Goal: Task Accomplishment & Management: Manage account settings

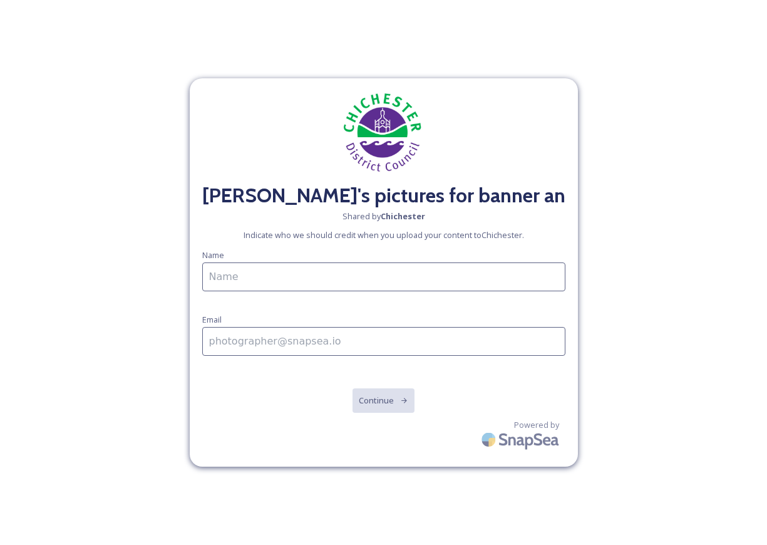
click at [256, 275] on input at bounding box center [383, 276] width 363 height 29
type input "[PERSON_NAME]"
type input "[EMAIL_ADDRESS][DOMAIN_NAME]"
click at [401, 403] on icon at bounding box center [404, 400] width 8 height 8
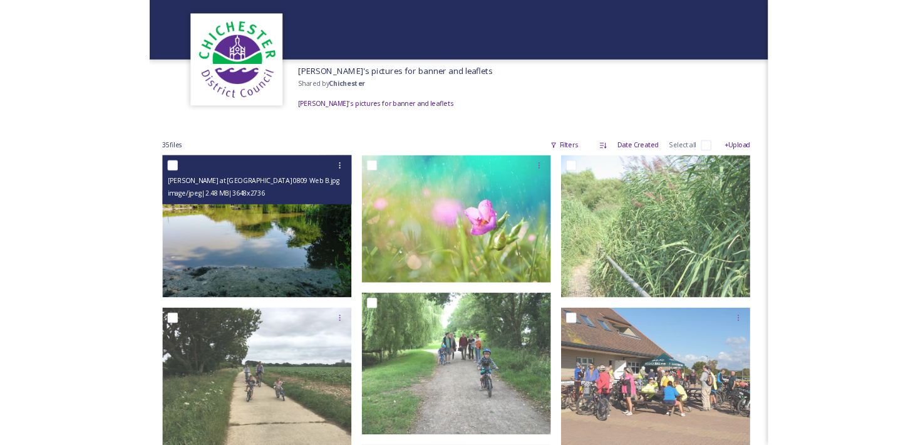
scroll to position [63, 0]
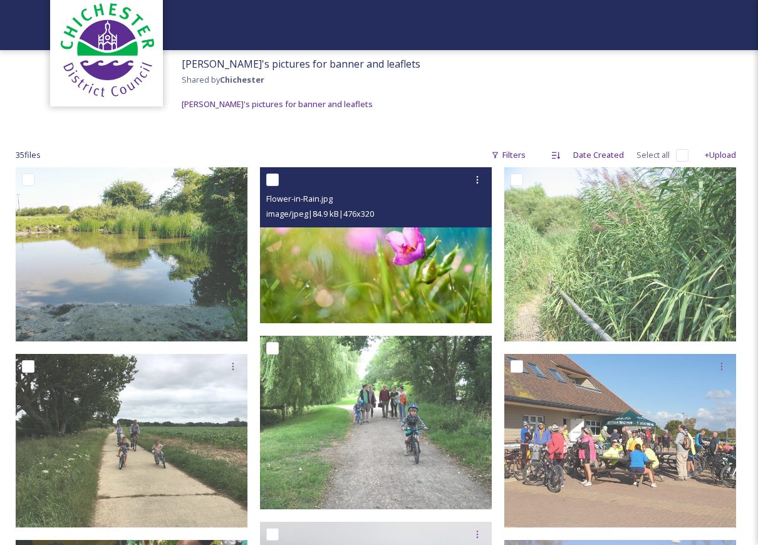
click at [363, 210] on span "image/jpeg | 84.9 kB | 476 x 320" at bounding box center [320, 213] width 108 height 11
click at [476, 180] on icon at bounding box center [477, 180] width 10 height 10
click at [413, 259] on img at bounding box center [376, 245] width 232 height 156
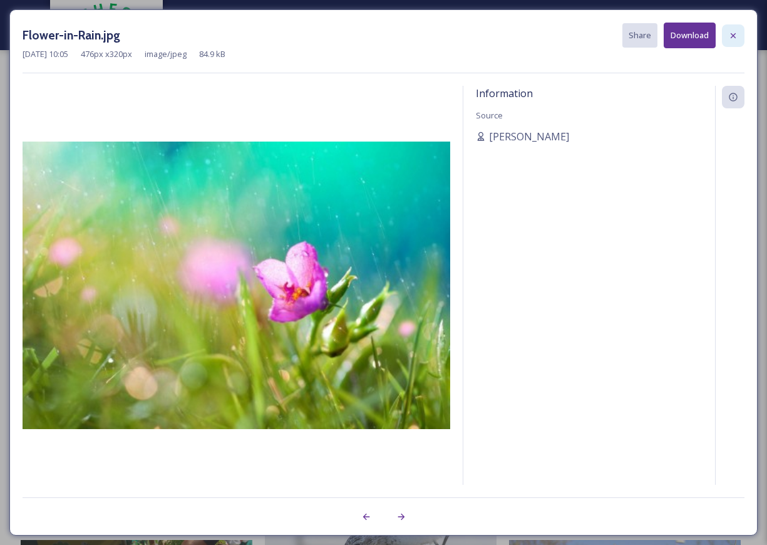
click at [738, 36] on icon at bounding box center [733, 36] width 10 height 10
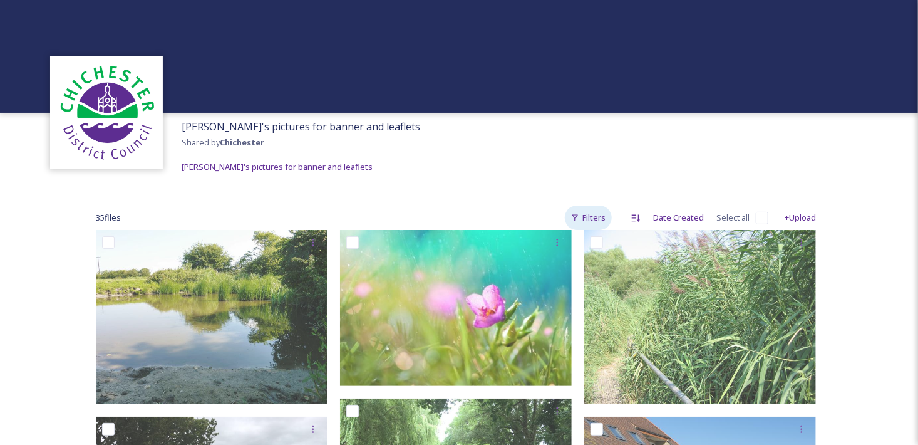
click at [586, 219] on div "Filters" at bounding box center [588, 217] width 47 height 24
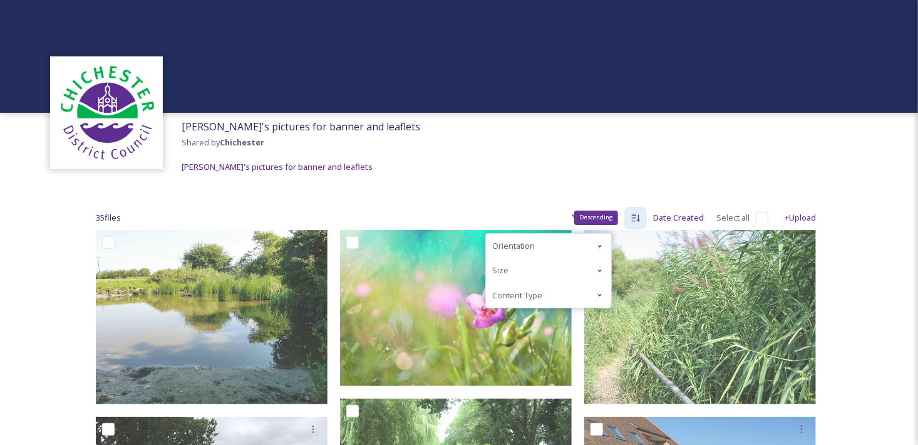
click at [635, 215] on icon at bounding box center [636, 218] width 10 height 10
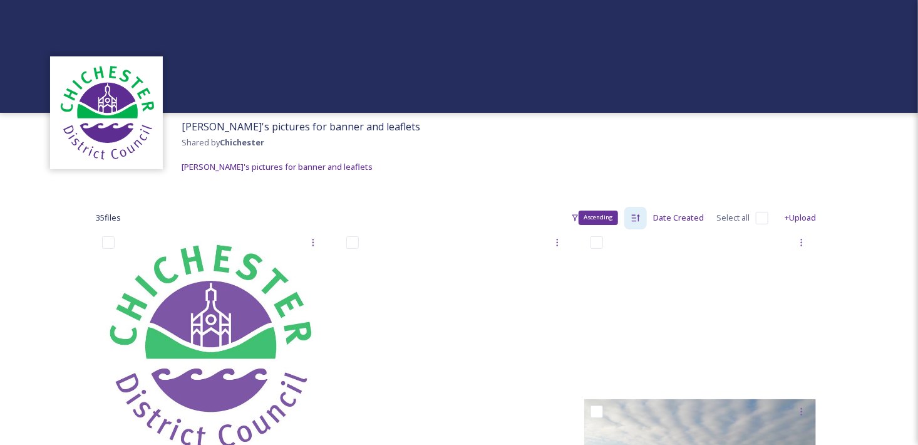
click at [642, 219] on div "Ascending" at bounding box center [635, 218] width 23 height 23
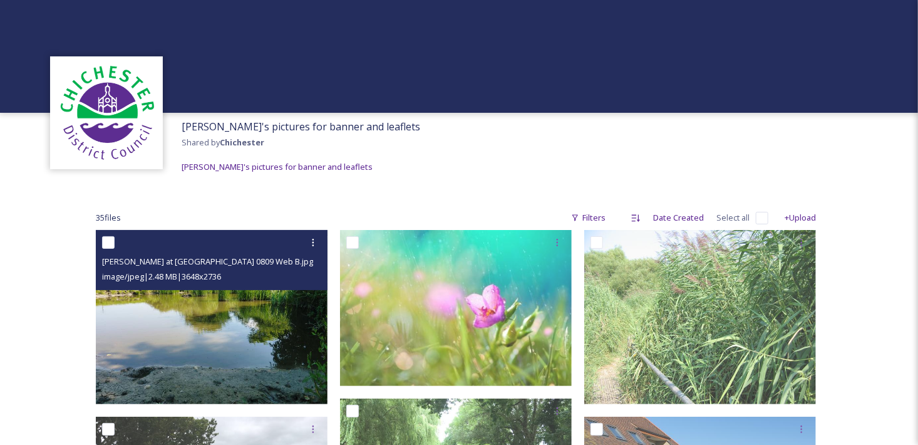
click at [108, 242] on input "checkbox" at bounding box center [108, 242] width 13 height 13
checkbox input "true"
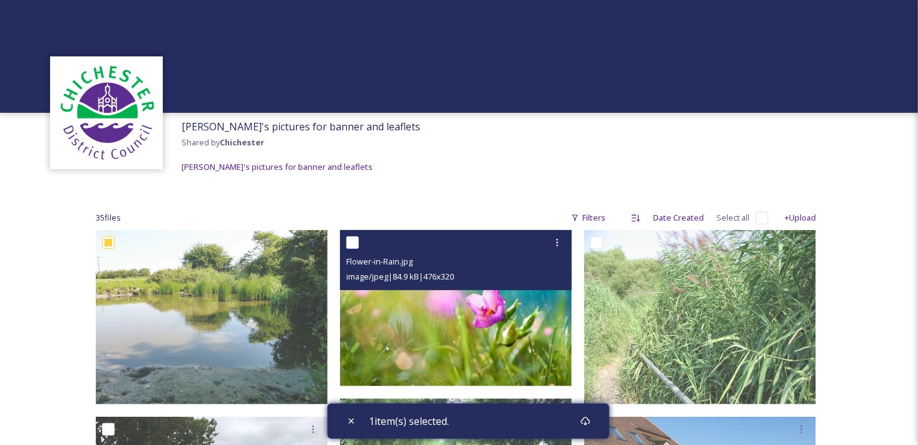
click at [352, 239] on input "checkbox" at bounding box center [352, 242] width 13 height 13
checkbox input "true"
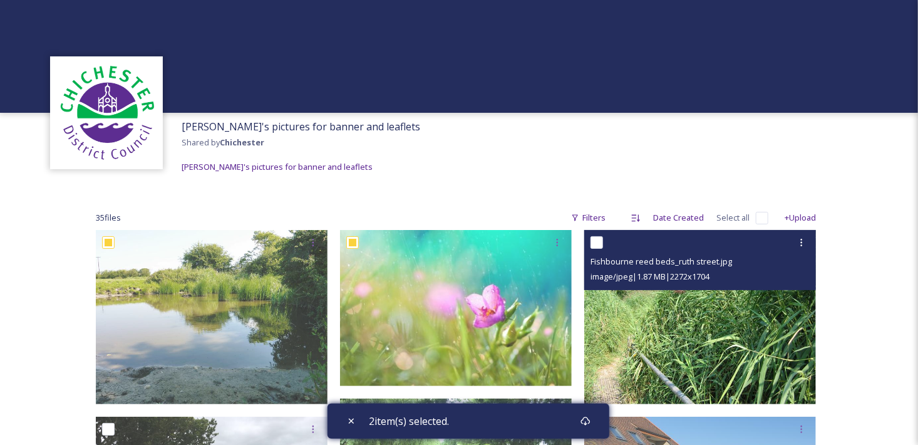
click at [599, 244] on input "checkbox" at bounding box center [597, 242] width 13 height 13
checkbox input "true"
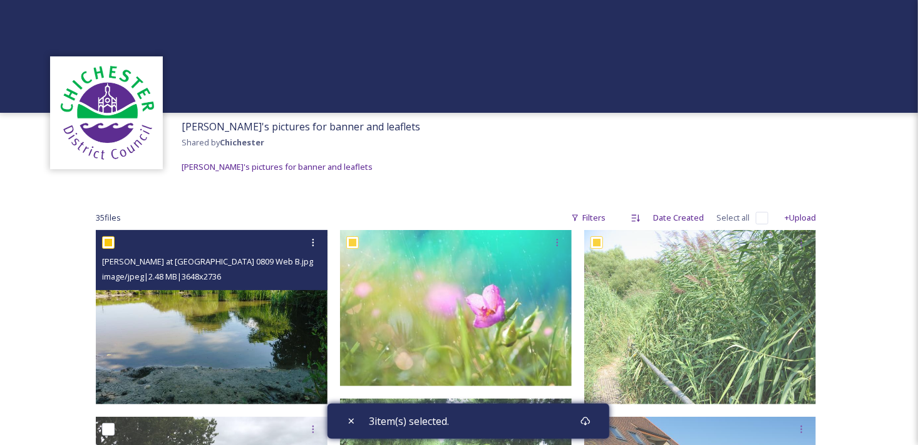
click at [113, 246] on input "checkbox" at bounding box center [108, 242] width 13 height 13
checkbox input "false"
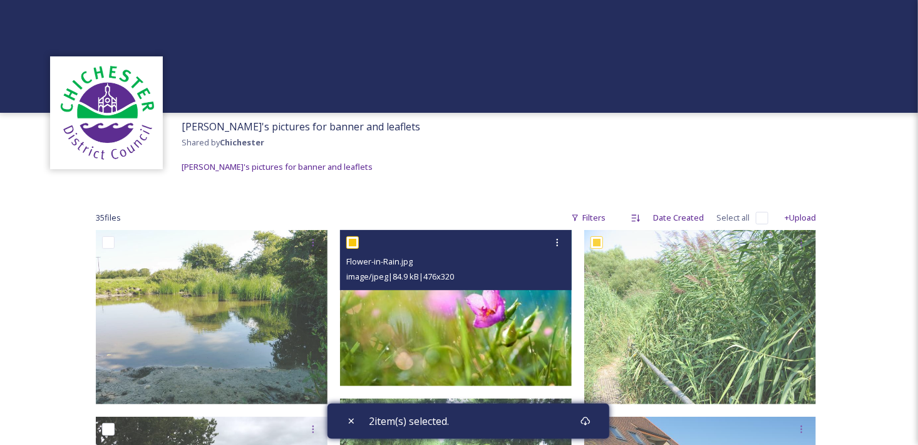
click at [349, 242] on input "checkbox" at bounding box center [352, 242] width 13 height 13
checkbox input "false"
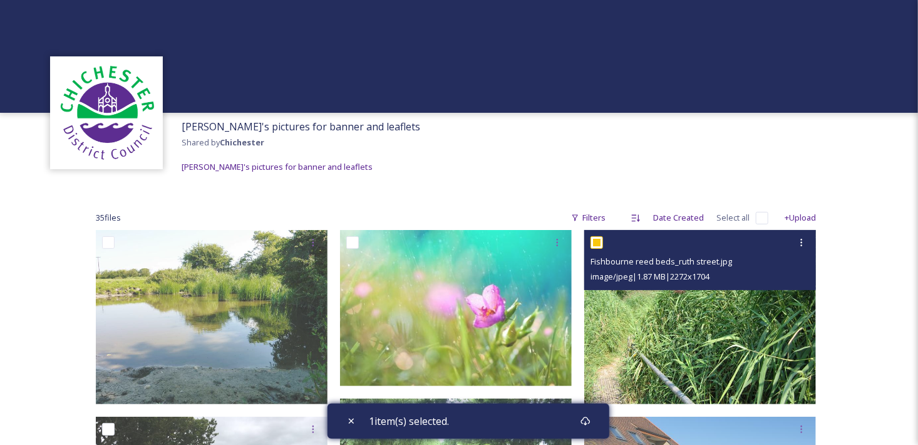
click at [602, 239] on input "checkbox" at bounding box center [597, 242] width 13 height 13
checkbox input "false"
